Goal: Task Accomplishment & Management: Complete application form

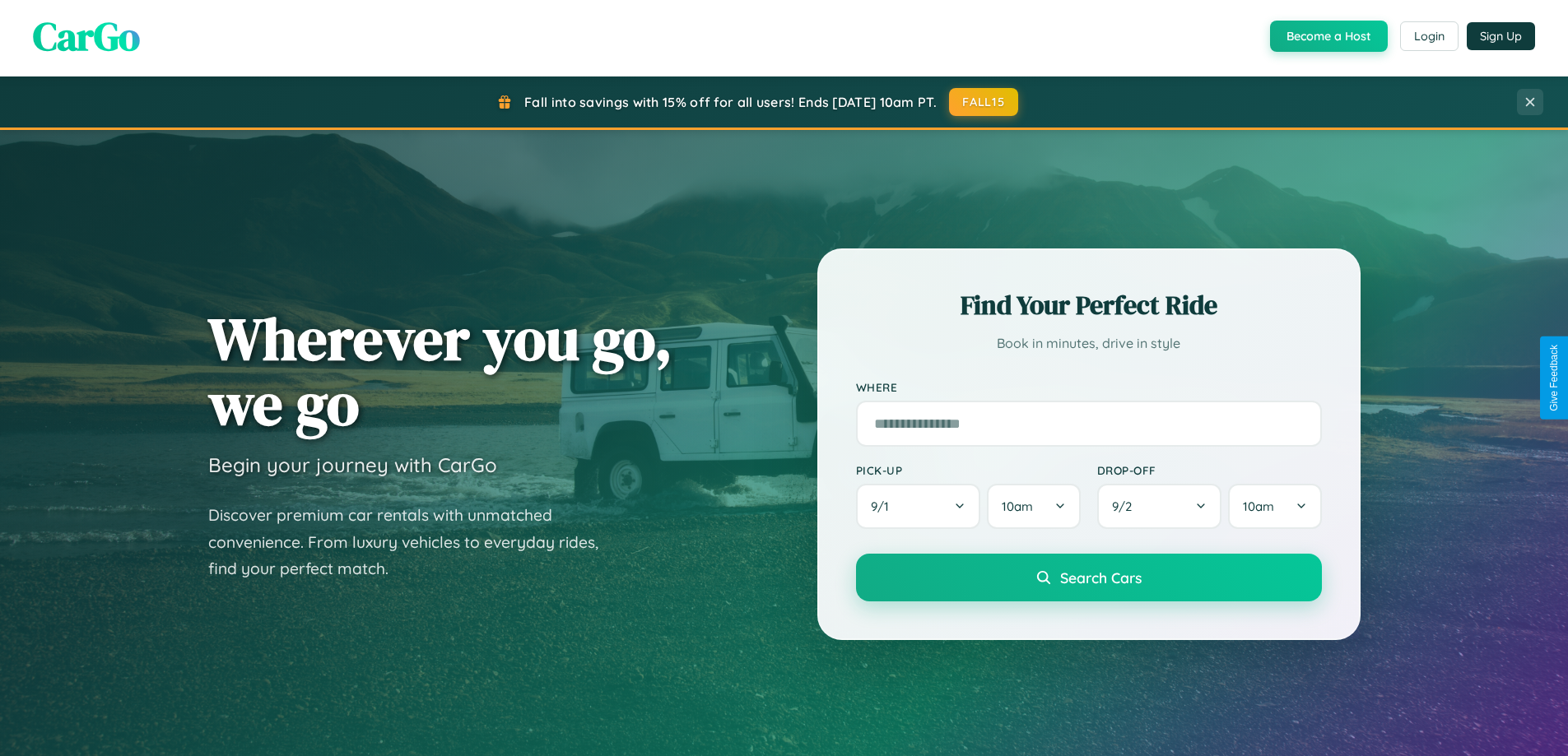
scroll to position [3165, 0]
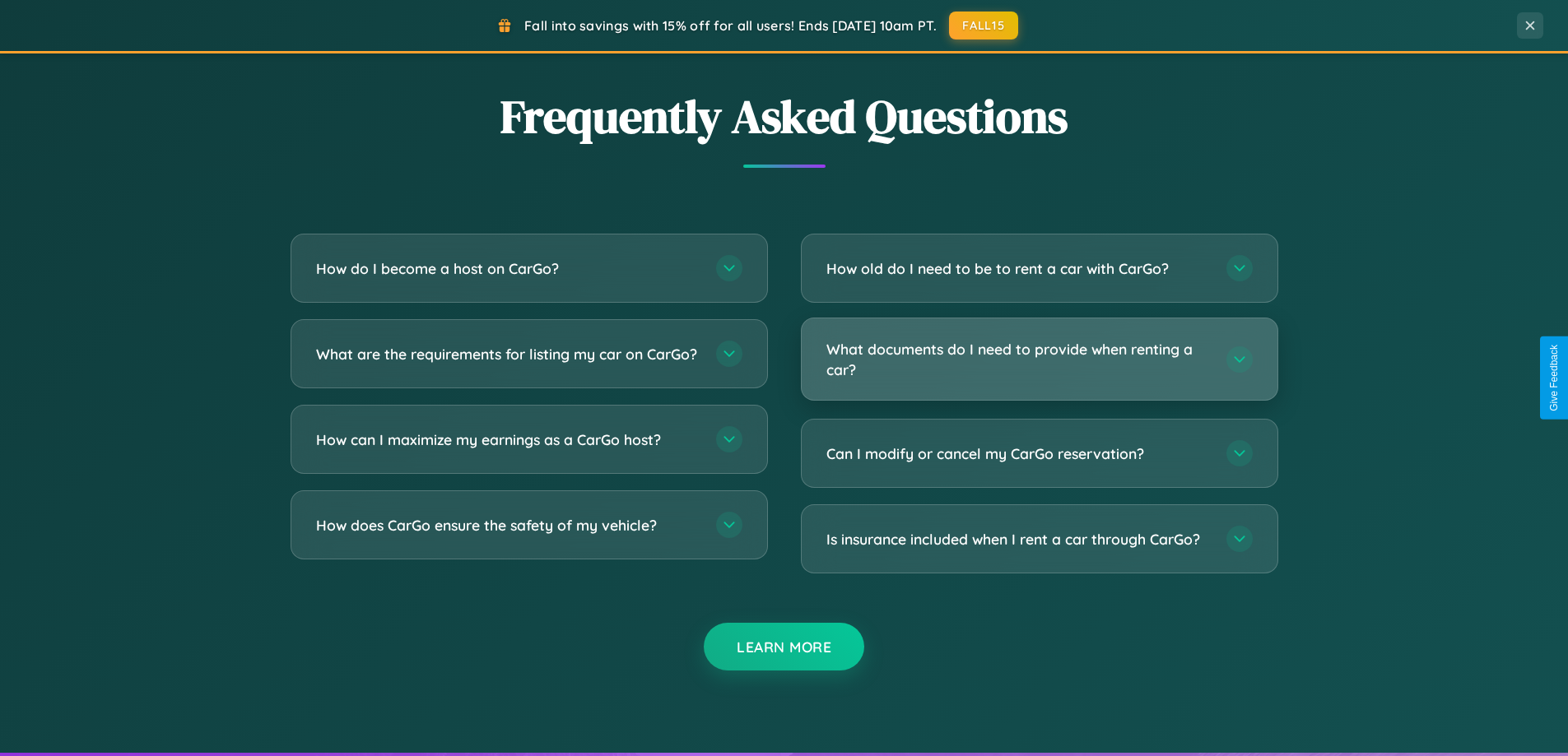
click at [1039, 359] on h3 "What documents do I need to provide when renting a car?" at bounding box center [1017, 359] width 383 height 40
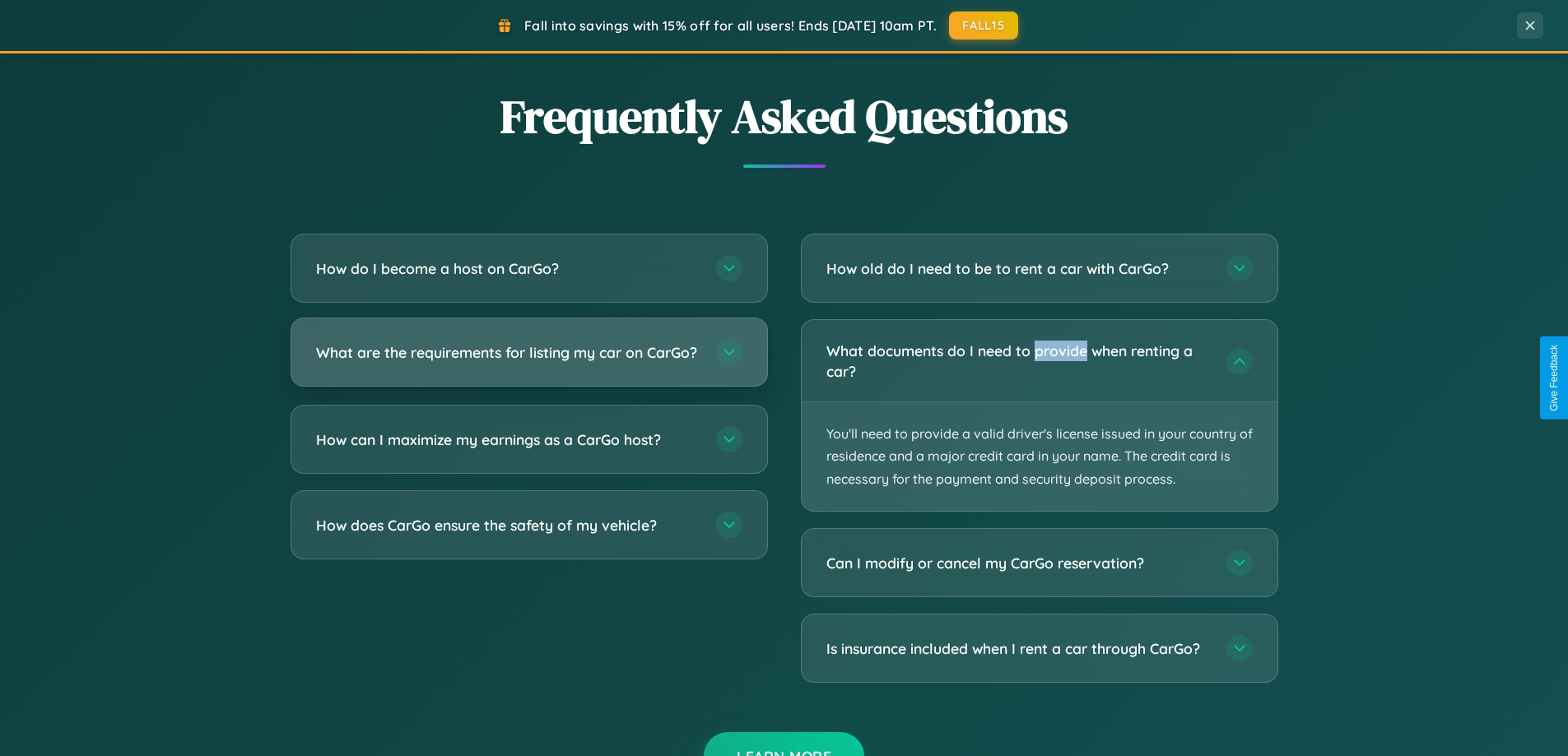
click at [528, 360] on h3 "What are the requirements for listing my car on CarGo?" at bounding box center [508, 352] width 383 height 20
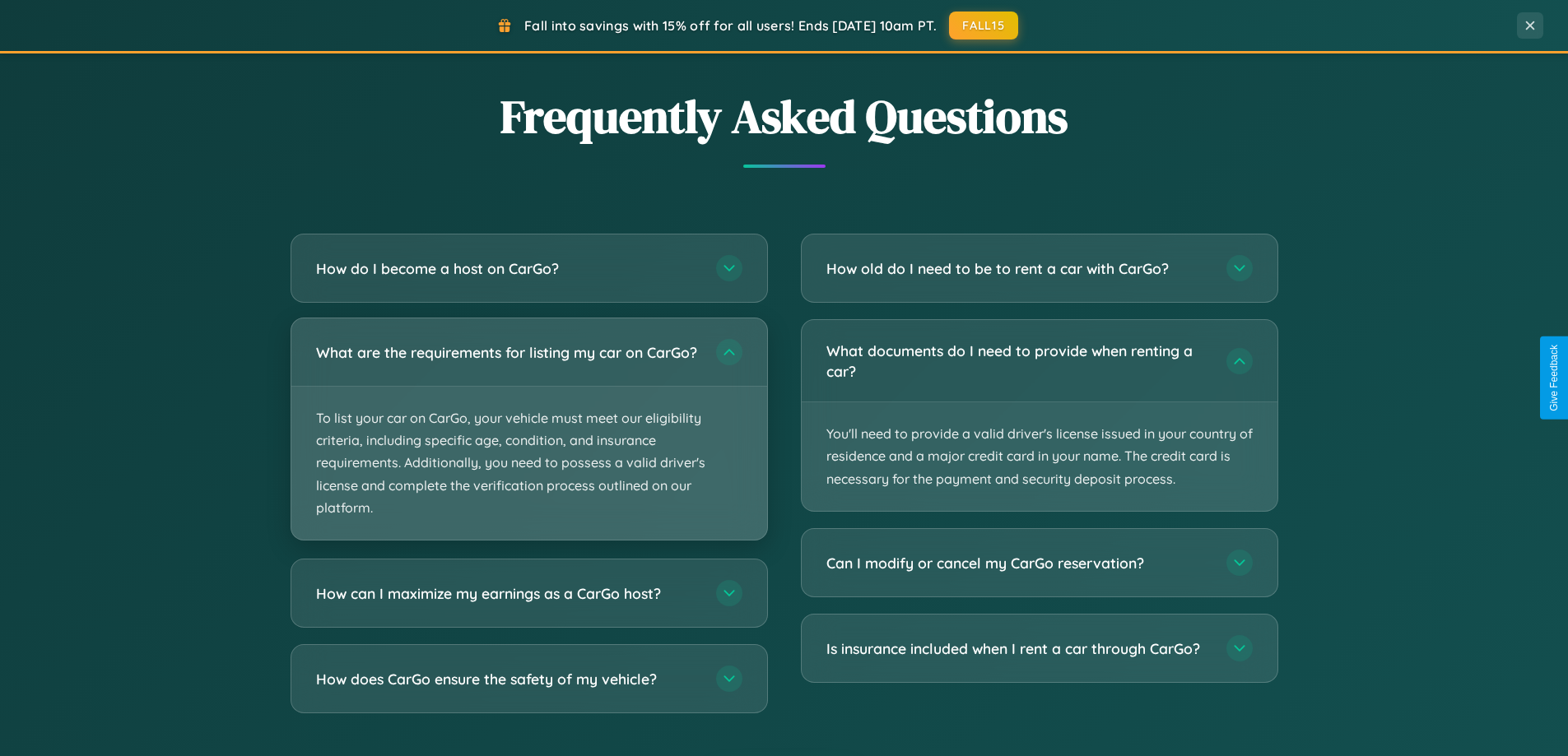
click at [528, 436] on p "To list your car on CarGo, your vehicle must meet our eligibility criteria, inc…" at bounding box center [529, 463] width 476 height 153
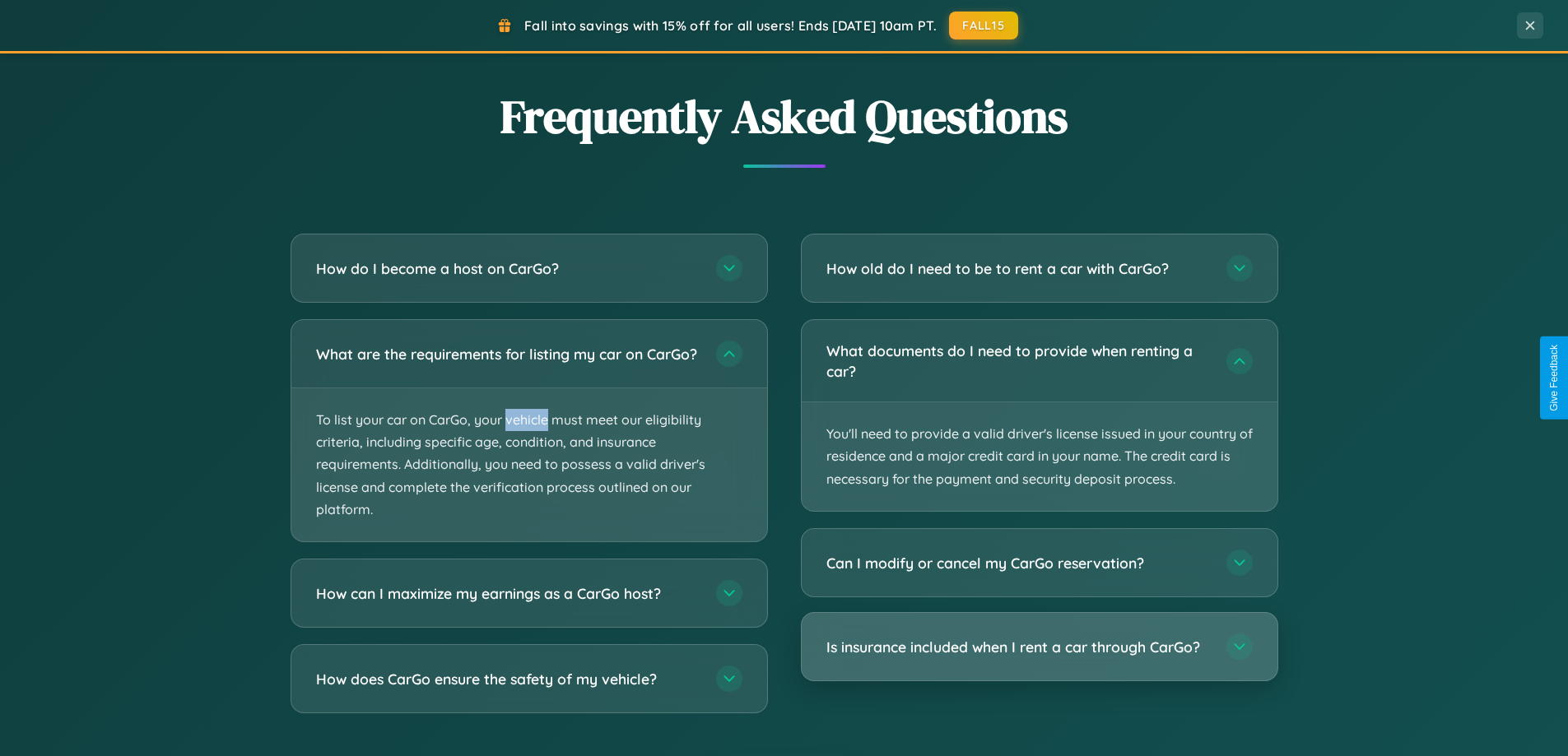
click at [1039, 647] on h3 "Is insurance included when I rent a car through CarGo?" at bounding box center [1017, 646] width 383 height 20
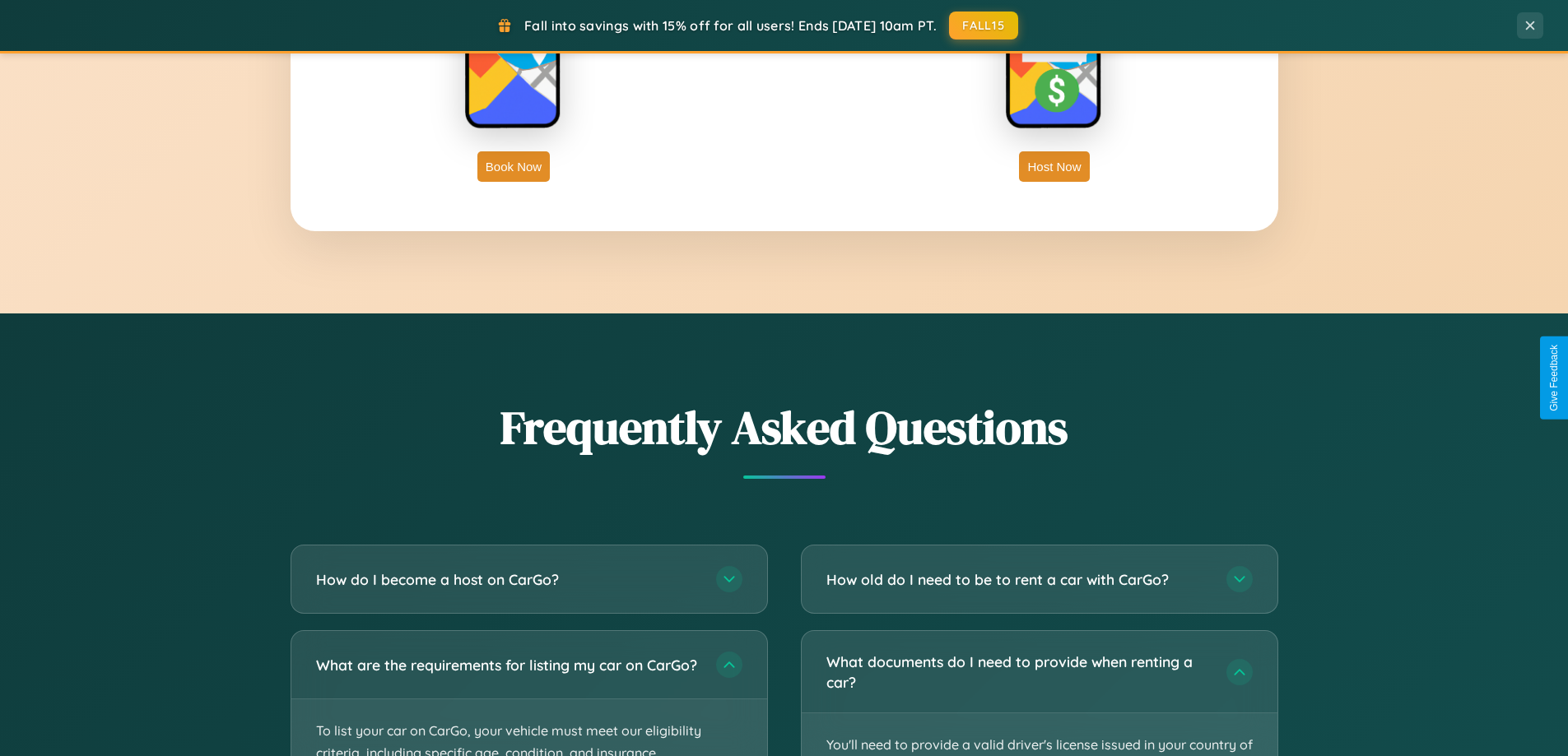
scroll to position [2643, 0]
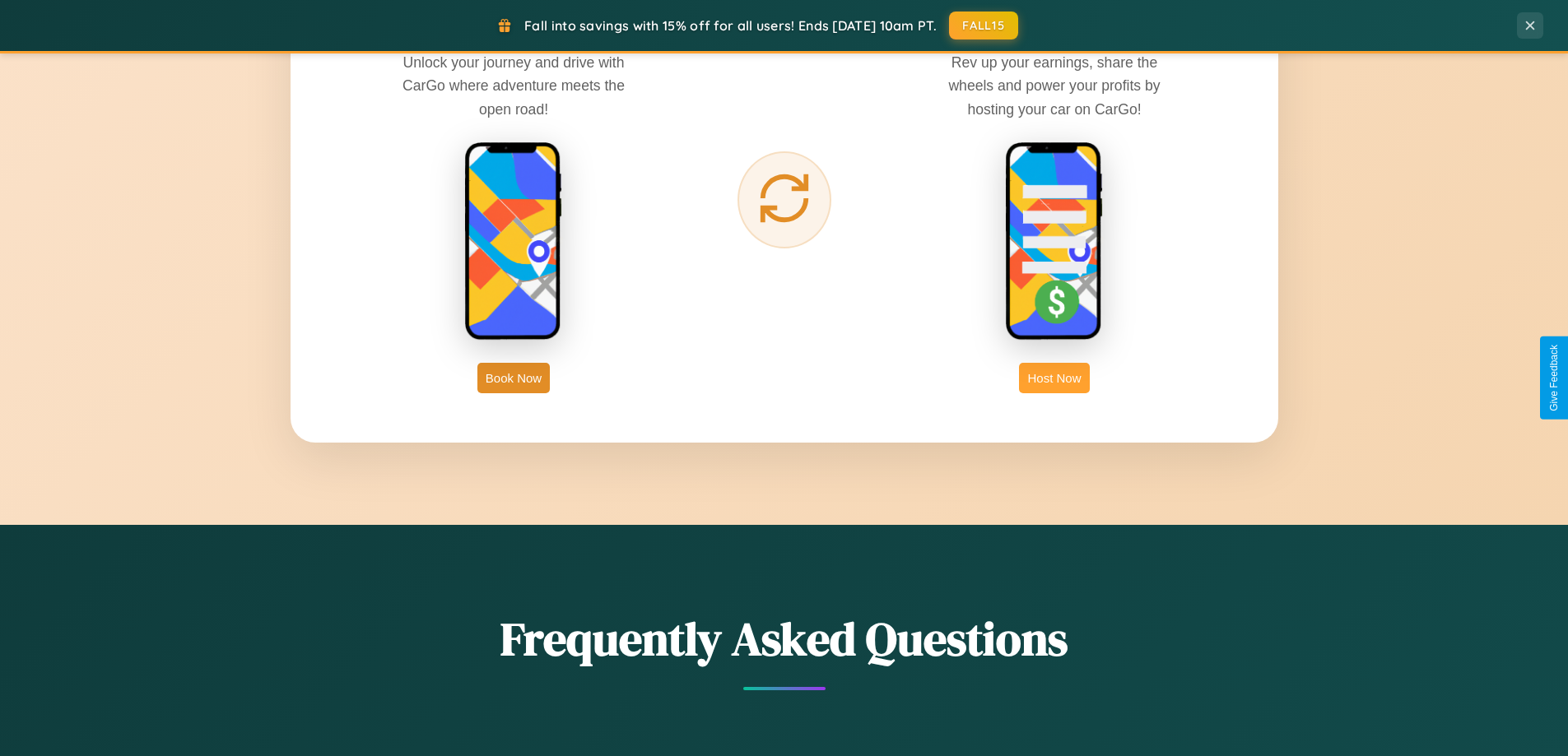
click at [1054, 378] on button "Host Now" at bounding box center [1053, 378] width 70 height 30
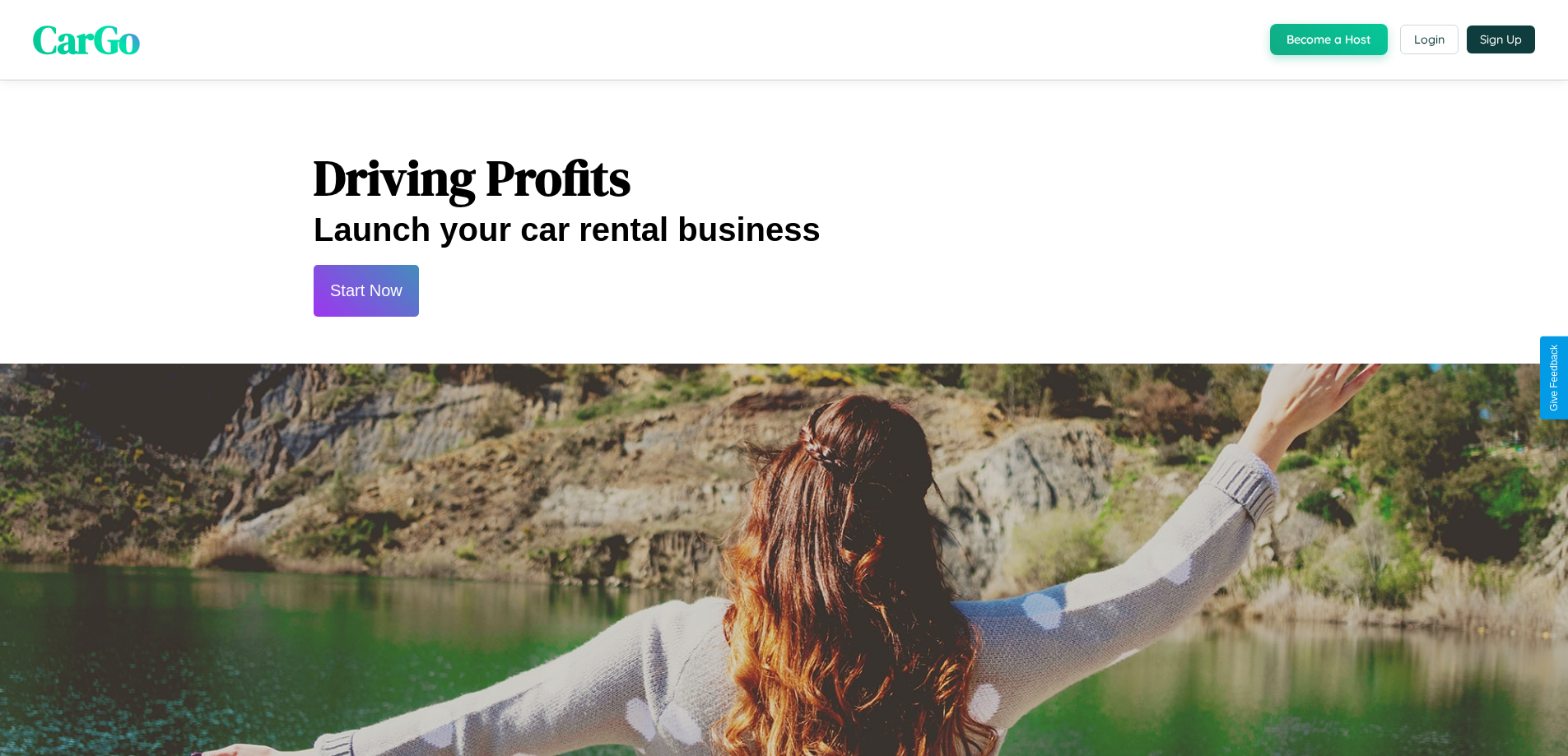
click at [365, 290] on button "Start Now" at bounding box center [366, 290] width 105 height 52
